Goal: Transaction & Acquisition: Purchase product/service

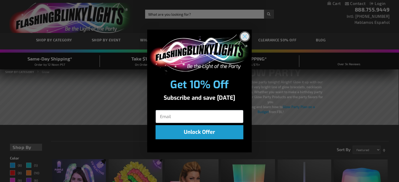
click at [243, 37] on circle "Close dialog" at bounding box center [244, 36] width 9 height 9
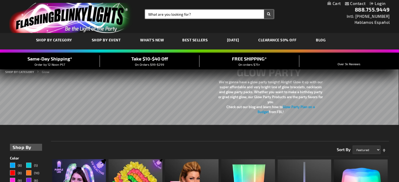
click at [234, 18] on input "Search" at bounding box center [209, 14] width 129 height 9
type input "pink"
click at [264, 10] on button "Search" at bounding box center [269, 14] width 10 height 9
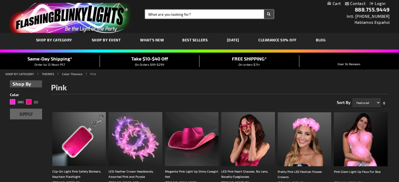
click at [181, 14] on input "Search" at bounding box center [209, 14] width 129 height 9
click at [292, 40] on link "CLEARANCE 50% OFF" at bounding box center [277, 39] width 46 height 17
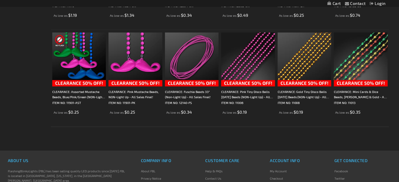
scroll to position [862, 0]
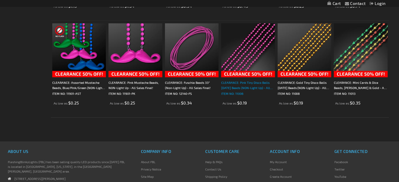
click at [246, 90] on link "CLEARANCE: Pink Tiny Disco Balls Mardi Gras Beads (NON-Light Up) - All Sales Fi…" at bounding box center [248, 88] width 54 height 16
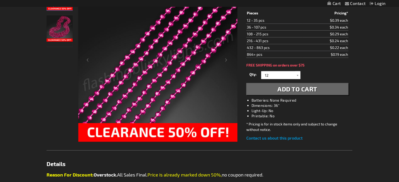
scroll to position [104, 0]
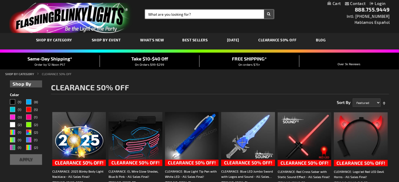
click at [164, 13] on input "Search" at bounding box center [209, 14] width 129 height 9
type input "[PERSON_NAME]"
click at [264, 10] on button "Search" at bounding box center [269, 14] width 10 height 9
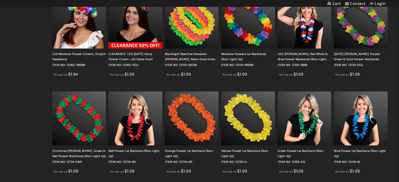
scroll to position [757, 0]
